Goal: Task Accomplishment & Management: Complete application form

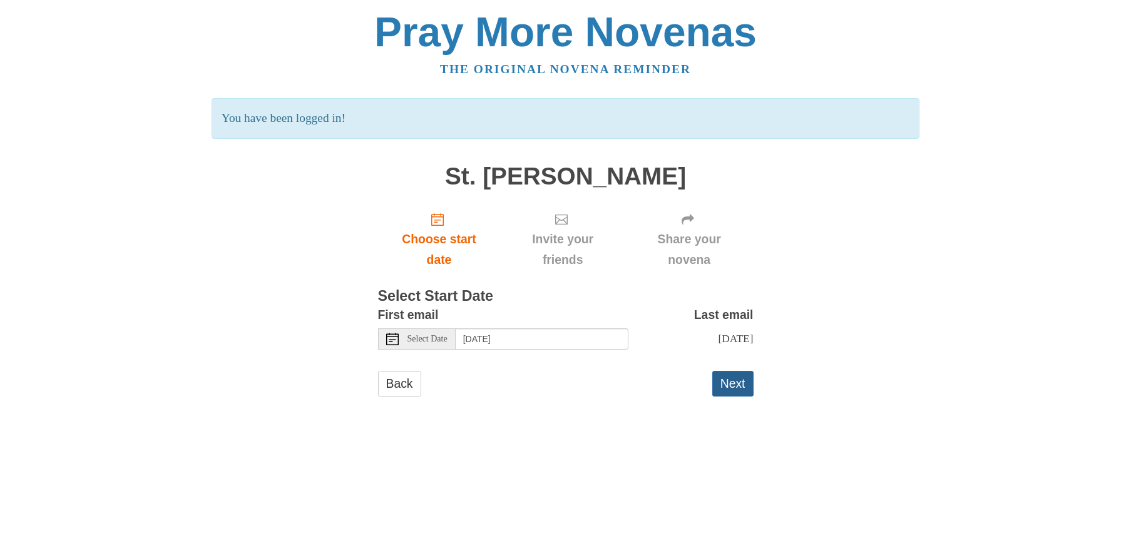
click at [739, 395] on button "Next" at bounding box center [732, 384] width 41 height 26
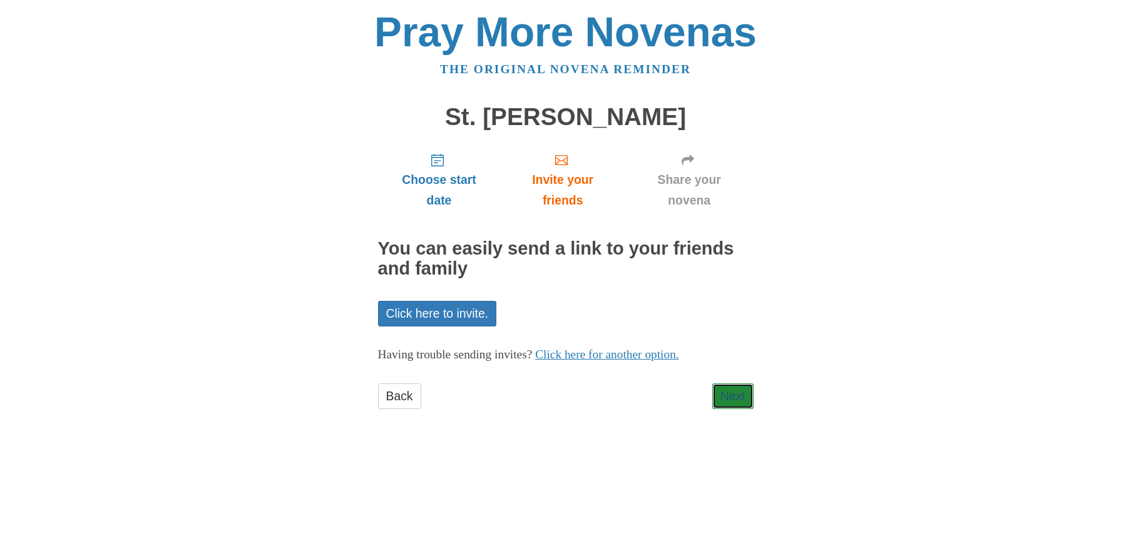
click at [739, 395] on link "Next" at bounding box center [732, 397] width 41 height 26
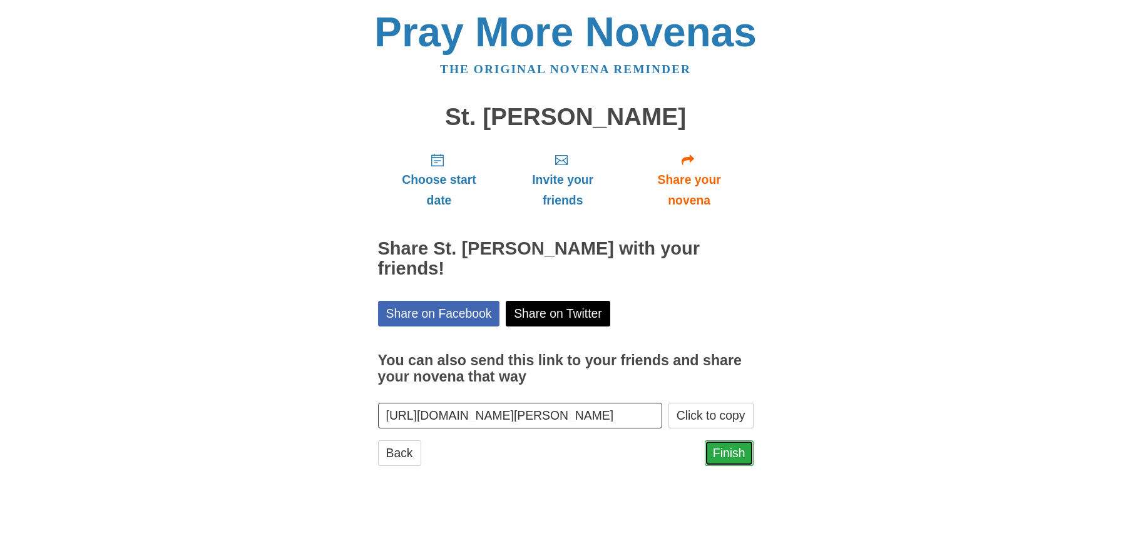
click at [729, 451] on link "Finish" at bounding box center [729, 454] width 49 height 26
